Goal: Task Accomplishment & Management: Manage account settings

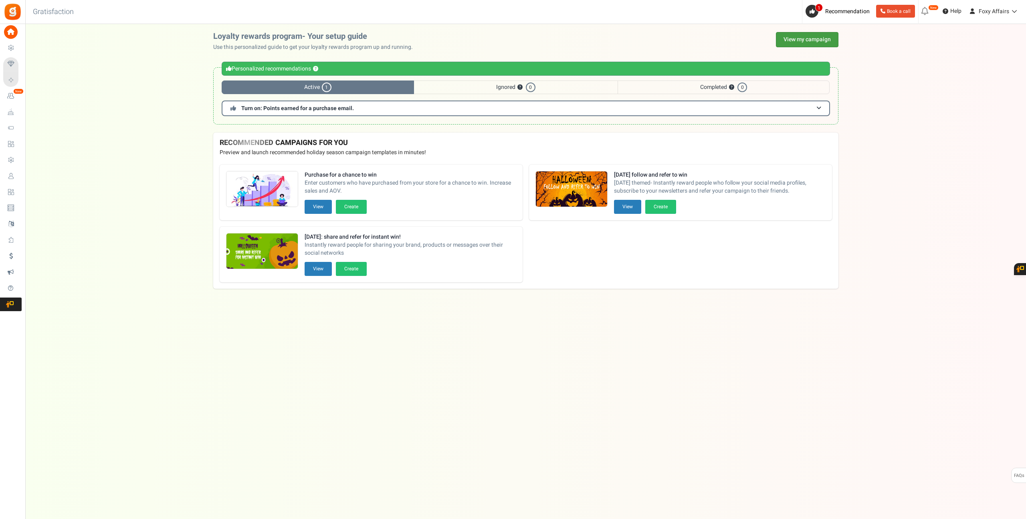
click at [807, 37] on link "View my campaign" at bounding box center [807, 39] width 63 height 15
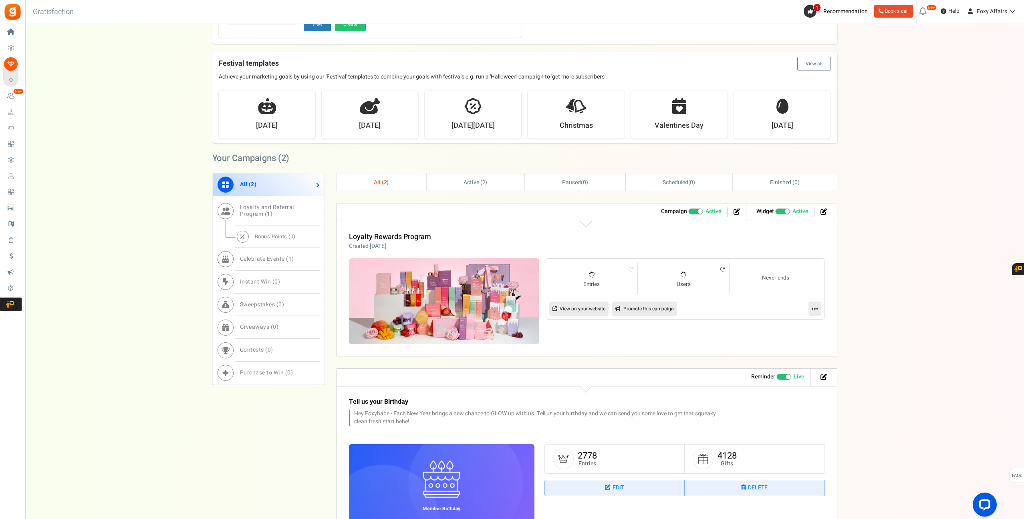
scroll to position [173, 0]
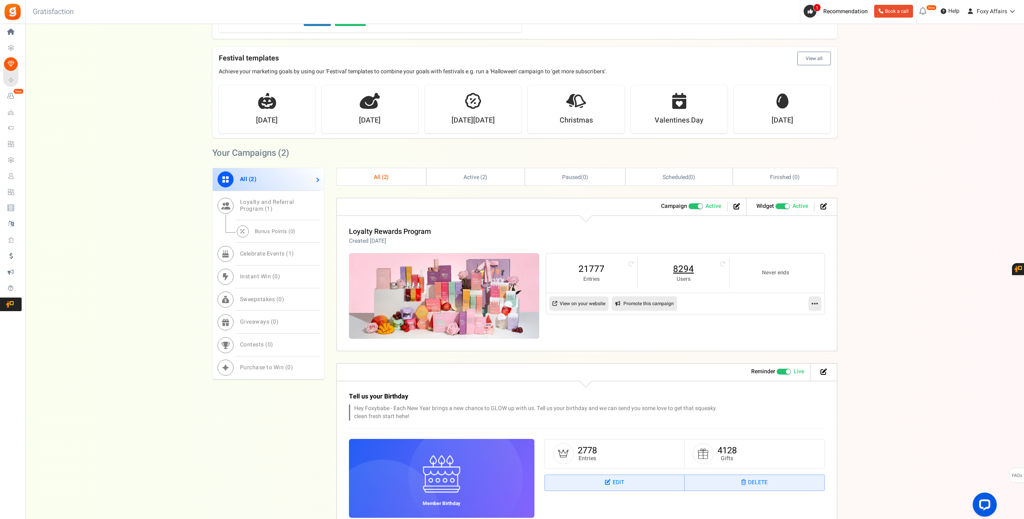
click at [673, 264] on link "8294" at bounding box center [683, 269] width 75 height 13
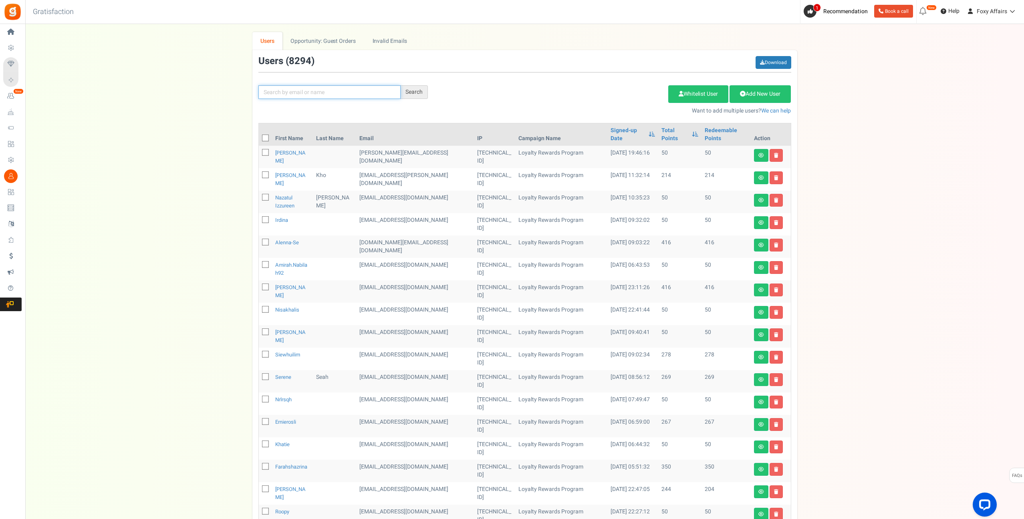
click at [329, 93] on input "text" at bounding box center [329, 92] width 142 height 14
paste input "[EMAIL_ADDRESS][DOMAIN_NAME]"
type input "[EMAIL_ADDRESS][DOMAIN_NAME]"
click at [411, 91] on div "Search" at bounding box center [414, 92] width 27 height 14
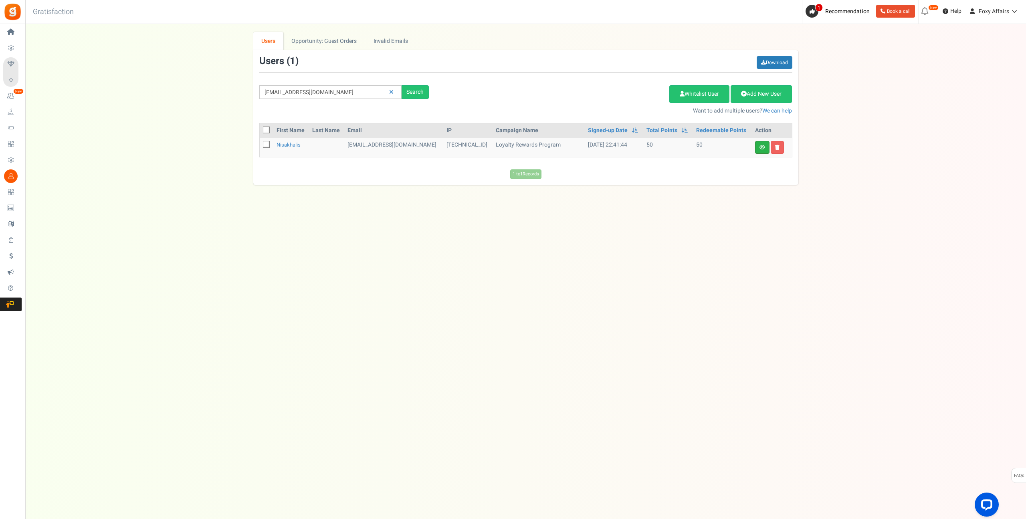
click at [762, 150] on link at bounding box center [762, 147] width 14 height 13
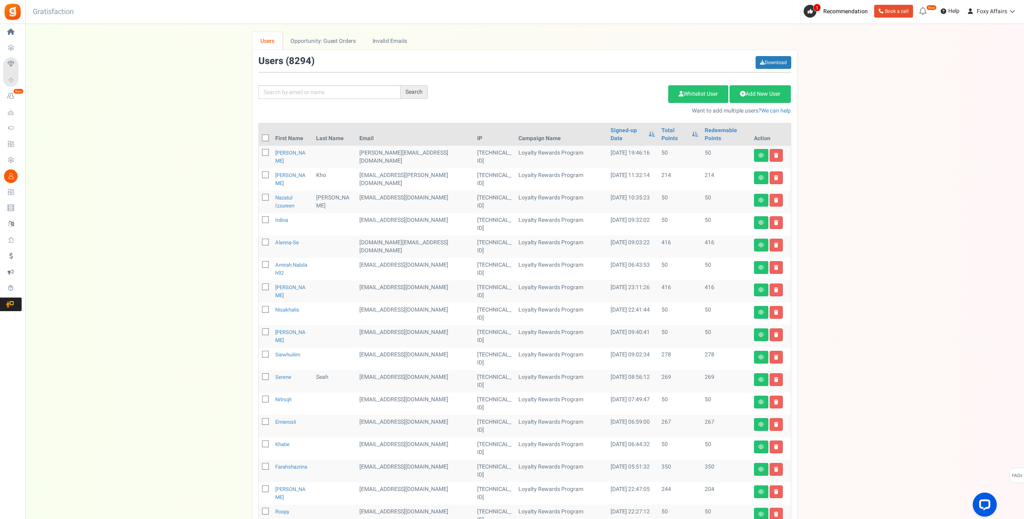
click at [845, 231] on div "We've rolled out a NEW FEATURE! convert potential guest orders to customers. Ch…" at bounding box center [524, 327] width 983 height 591
drag, startPoint x: 833, startPoint y: 222, endPoint x: 828, endPoint y: 218, distance: 6.3
click at [830, 219] on div "We've rolled out a NEW FEATURE! convert potential guest orders to customers. Ch…" at bounding box center [524, 327] width 983 height 591
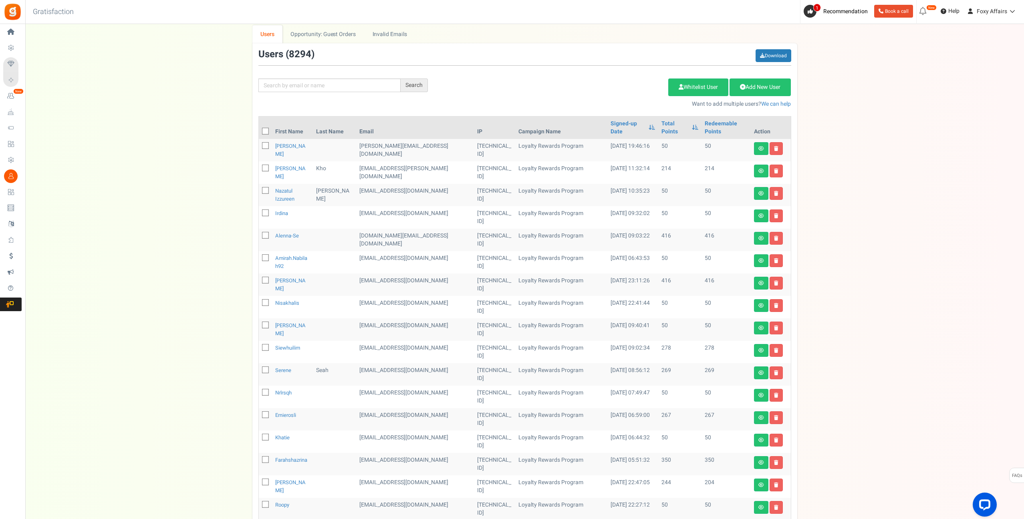
scroll to position [4, 0]
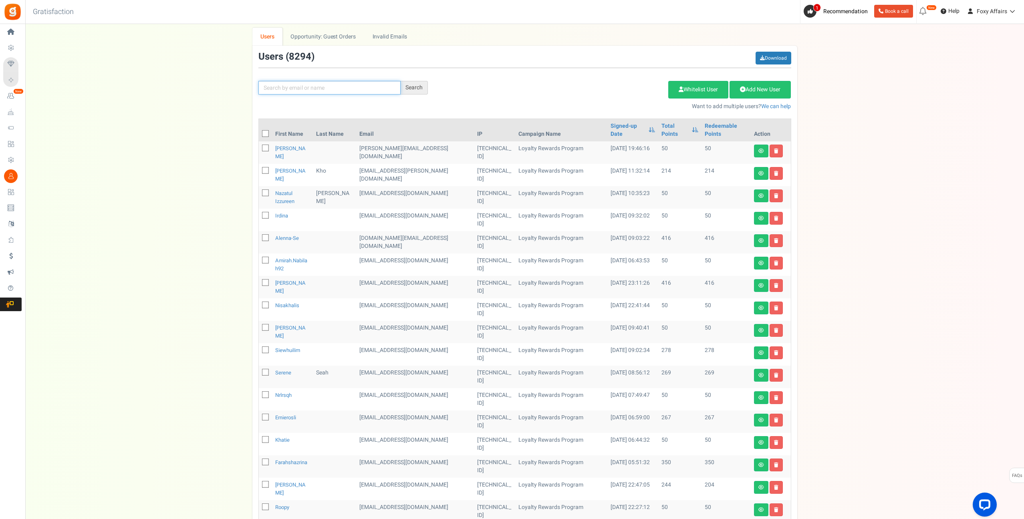
click at [347, 87] on input "text" at bounding box center [329, 88] width 142 height 14
paste input "[EMAIL_ADDRESS][DOMAIN_NAME]"
type input "[EMAIL_ADDRESS][DOMAIN_NAME]"
click at [422, 87] on div "Search" at bounding box center [414, 88] width 27 height 14
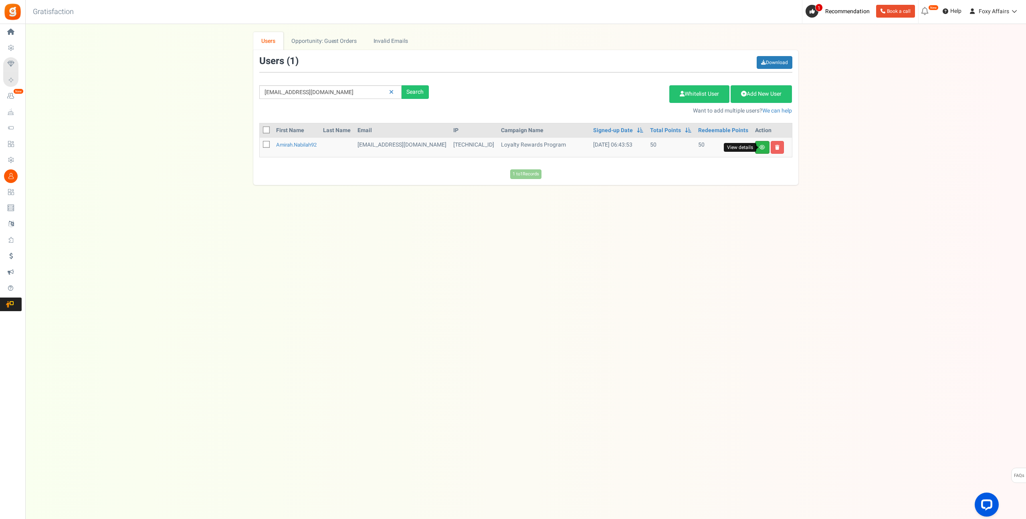
click at [761, 149] on icon at bounding box center [762, 147] width 6 height 5
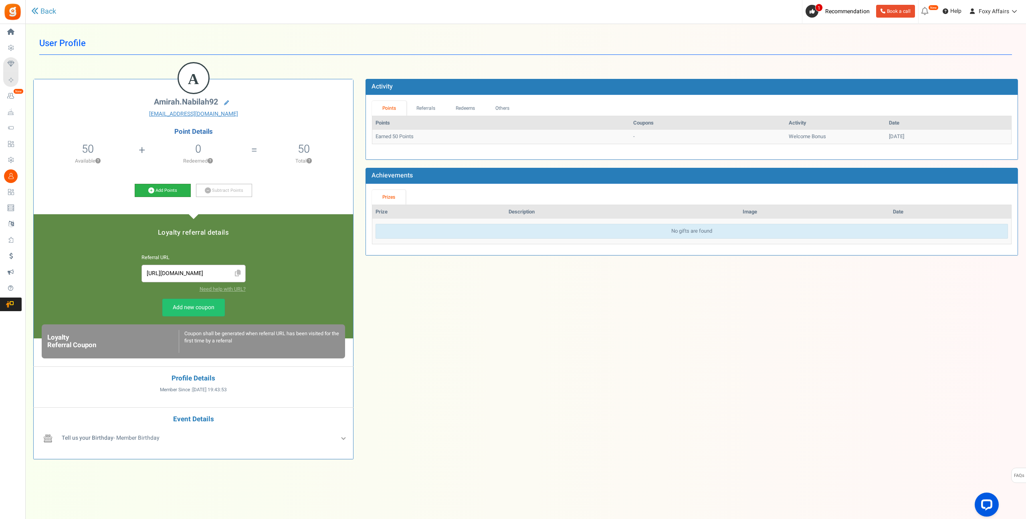
click at [160, 192] on link "Add Points" at bounding box center [163, 191] width 56 height 14
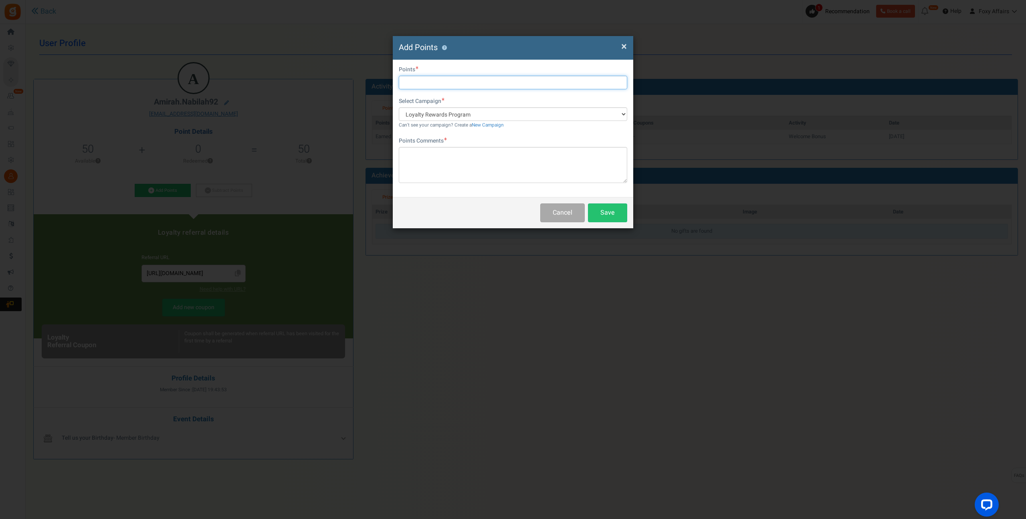
click at [440, 82] on input "text" at bounding box center [513, 83] width 228 height 14
type input "414"
click at [429, 159] on textarea at bounding box center [513, 165] width 228 height 36
type textarea "Shopee Orders"
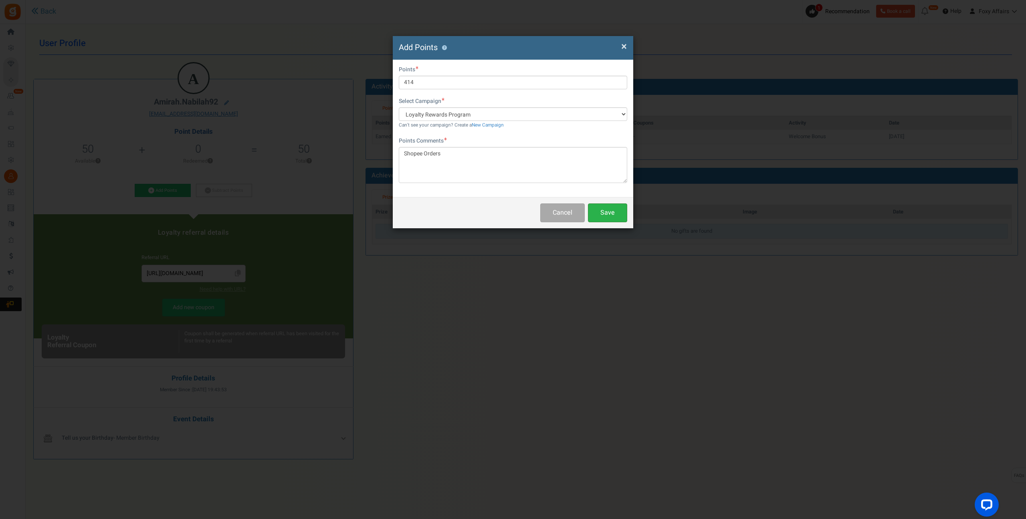
click at [617, 208] on button "Save" at bounding box center [607, 213] width 39 height 19
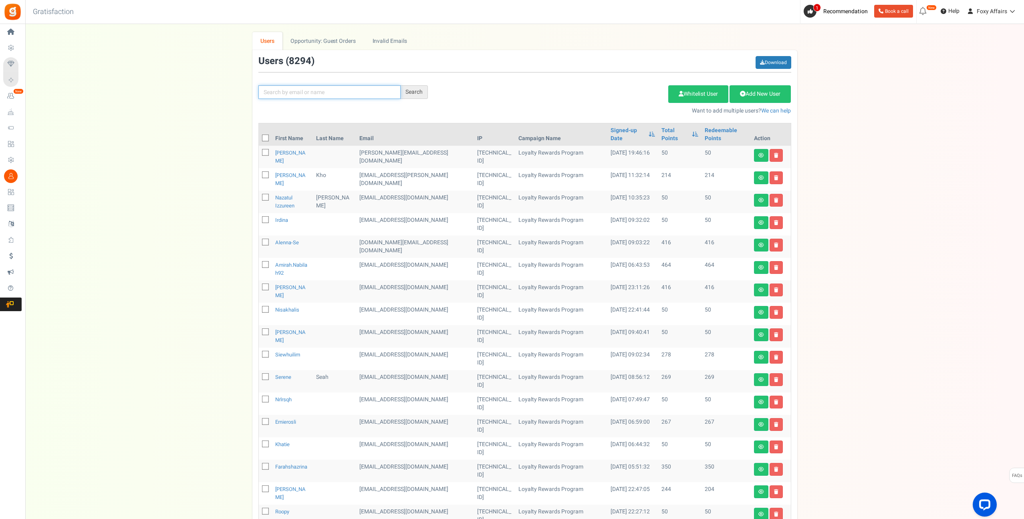
click at [322, 89] on input "text" at bounding box center [329, 92] width 142 height 14
paste input "[EMAIL_ADDRESS][DOMAIN_NAME]"
type input "[EMAIL_ADDRESS][DOMAIN_NAME]"
drag, startPoint x: 412, startPoint y: 90, endPoint x: 430, endPoint y: 102, distance: 21.4
click at [412, 90] on div "Search" at bounding box center [414, 92] width 27 height 14
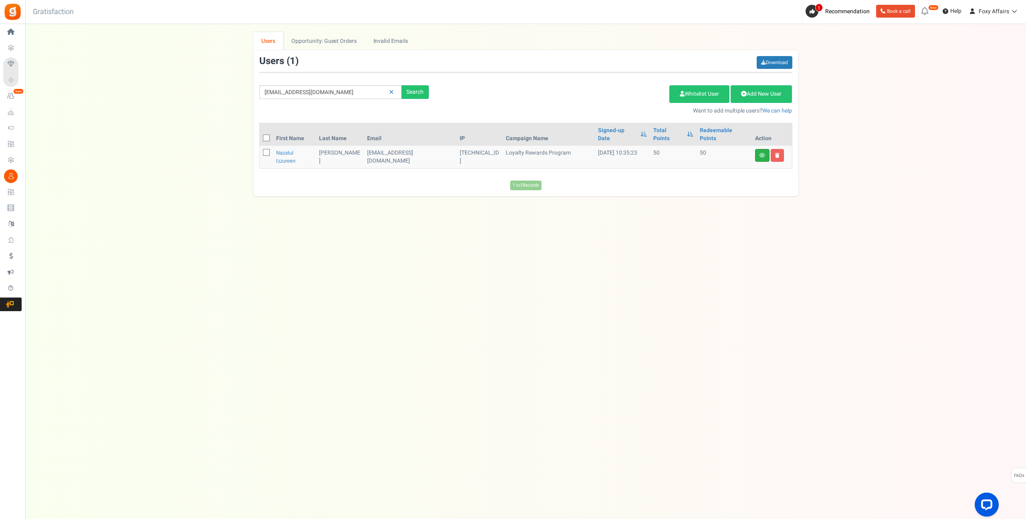
click at [764, 149] on link at bounding box center [762, 155] width 14 height 13
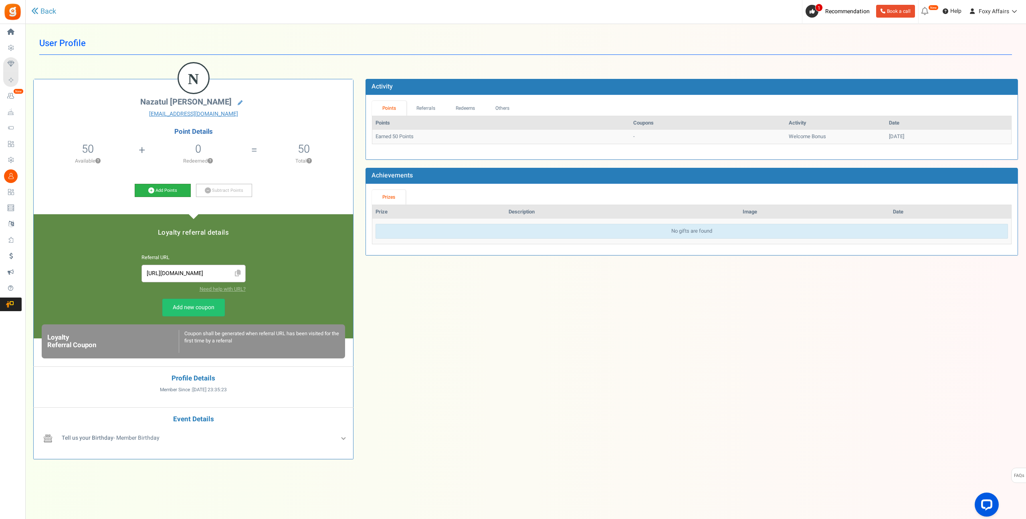
click at [152, 190] on icon at bounding box center [151, 191] width 6 height 6
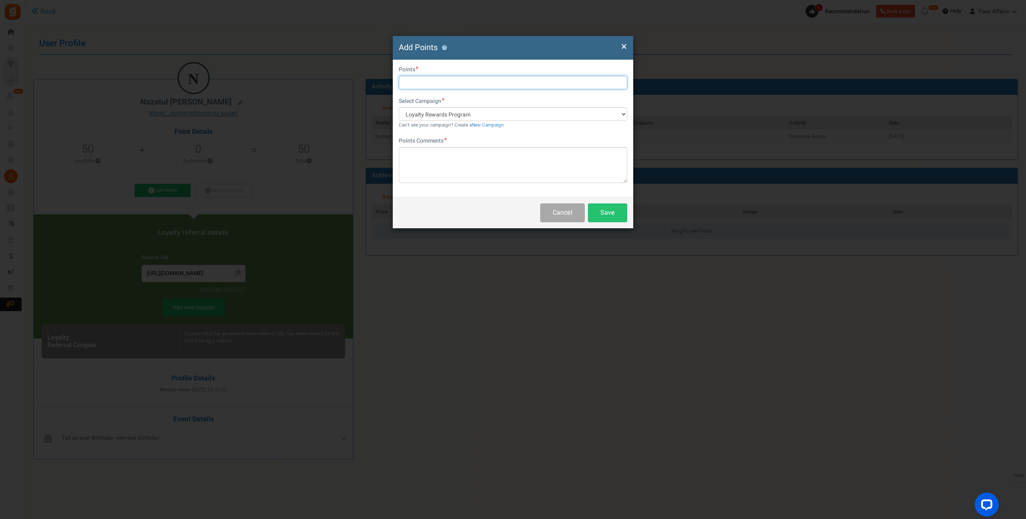
click at [446, 84] on input "text" at bounding box center [513, 83] width 228 height 14
click at [458, 83] on input "text" at bounding box center [513, 83] width 228 height 14
type input "553"
click at [447, 166] on textarea at bounding box center [513, 165] width 228 height 36
type textarea "TikTok Order"
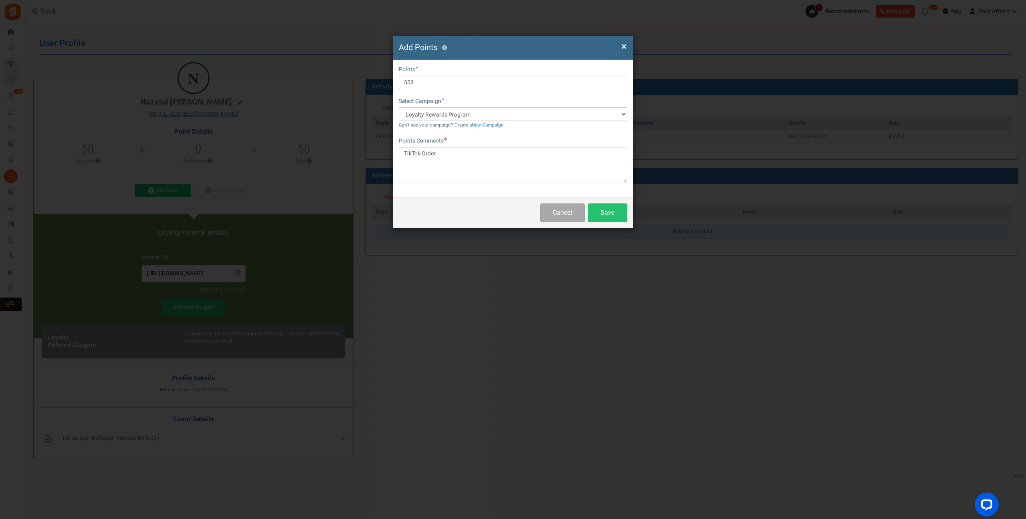
click at [624, 222] on div "Cancel Save" at bounding box center [513, 212] width 240 height 31
click at [623, 214] on button "Save" at bounding box center [607, 213] width 39 height 19
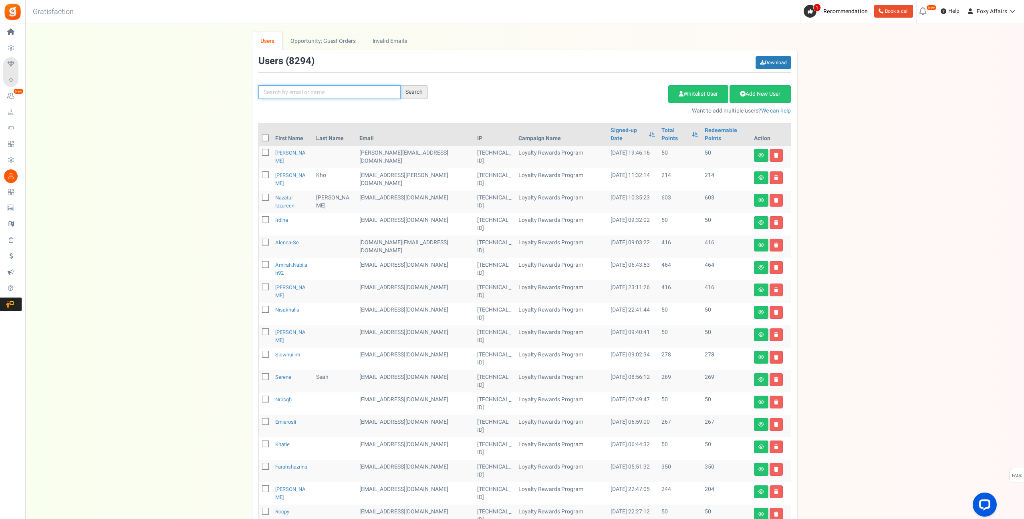
click at [342, 92] on input "text" at bounding box center [329, 92] width 142 height 14
paste input "[EMAIL_ADDRESS][DOMAIN_NAME]"
type input "[EMAIL_ADDRESS][DOMAIN_NAME]"
click at [409, 89] on div "Search" at bounding box center [414, 92] width 27 height 14
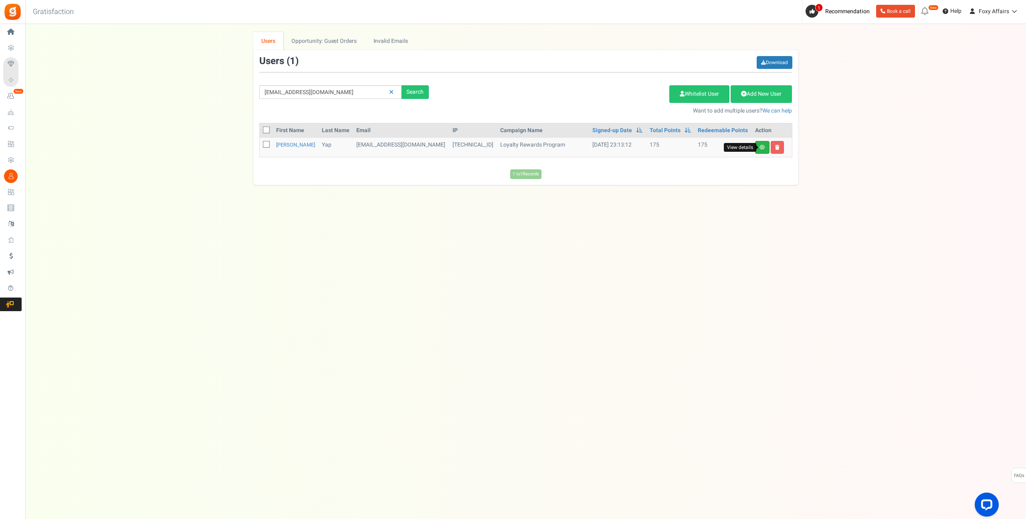
click at [764, 145] on icon at bounding box center [762, 147] width 6 height 5
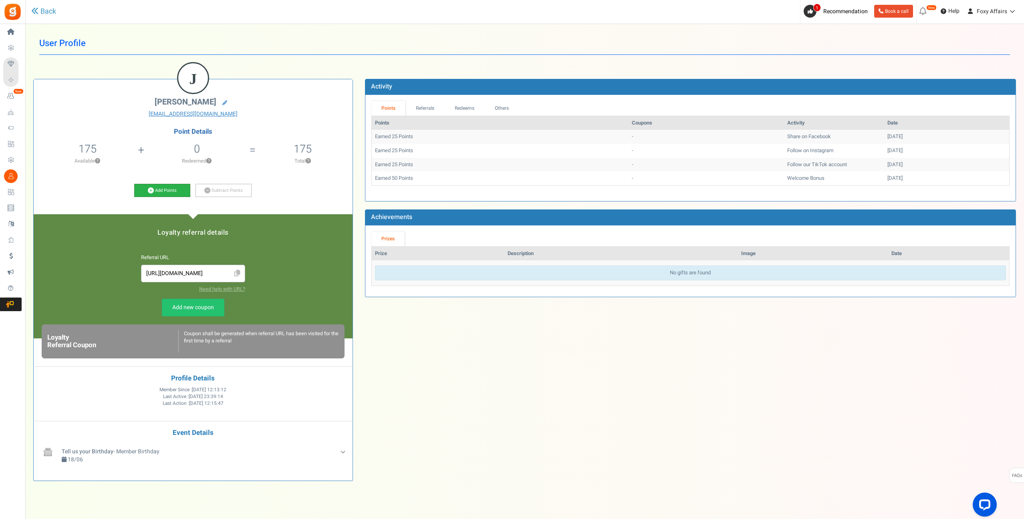
click at [151, 190] on icon at bounding box center [151, 191] width 6 height 6
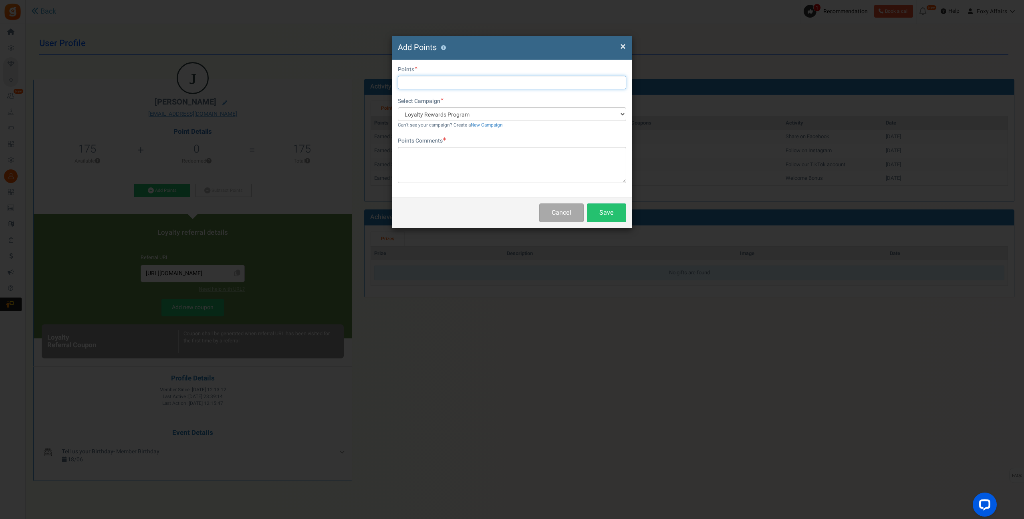
click at [456, 78] on input "text" at bounding box center [512, 83] width 228 height 14
type input "213"
click at [461, 156] on textarea at bounding box center [512, 165] width 228 height 36
type textarea "TikTok Order"
drag, startPoint x: 617, startPoint y: 207, endPoint x: 659, endPoint y: 181, distance: 50.4
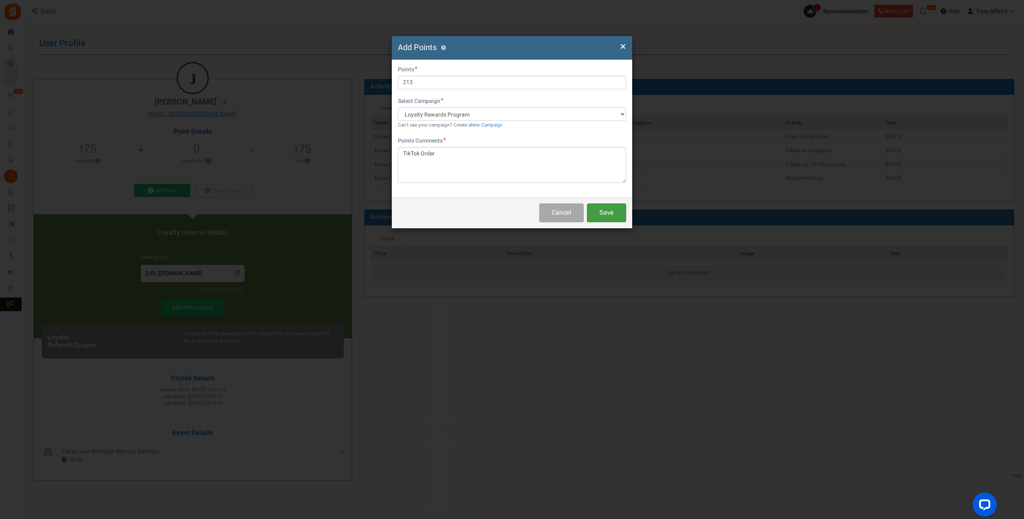
click at [617, 207] on button "Save" at bounding box center [606, 213] width 39 height 19
